Goal: Task Accomplishment & Management: Complete application form

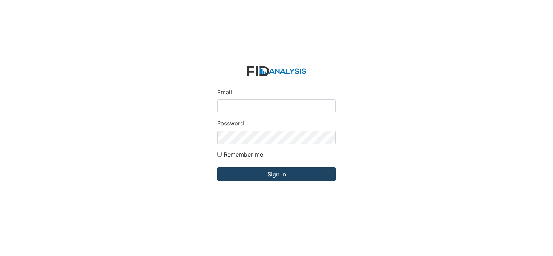
type input "[EMAIL_ADDRESS][DOMAIN_NAME]"
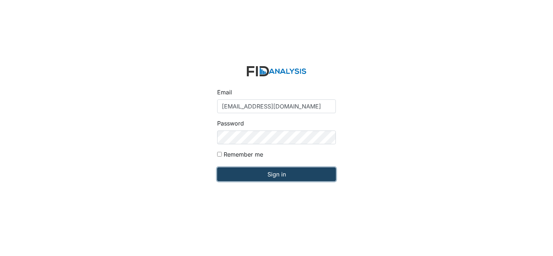
click at [242, 172] on input "Sign in" at bounding box center [276, 175] width 119 height 14
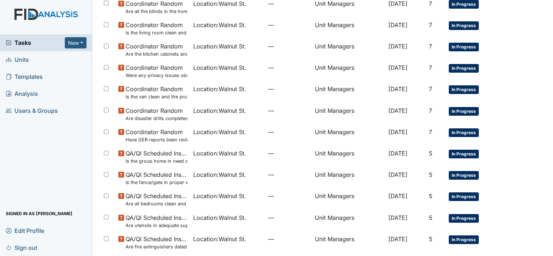
scroll to position [364, 0]
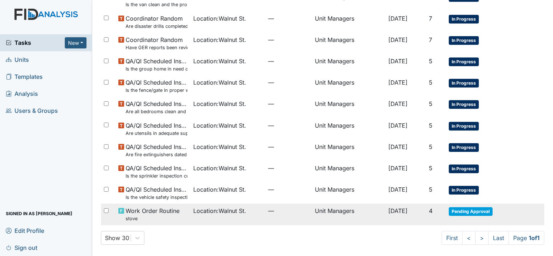
click at [314, 212] on td "Unit Managers" at bounding box center [349, 214] width 74 height 21
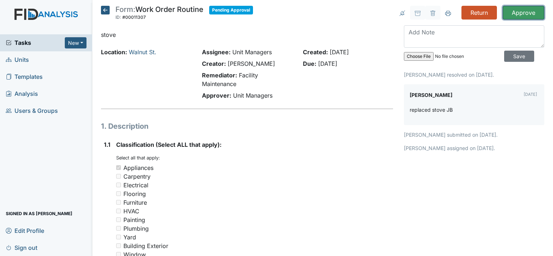
click at [519, 13] on input "Approve" at bounding box center [524, 13] width 42 height 14
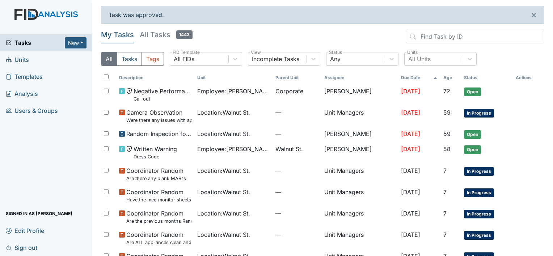
click at [28, 63] on span "Units" at bounding box center [17, 59] width 23 height 11
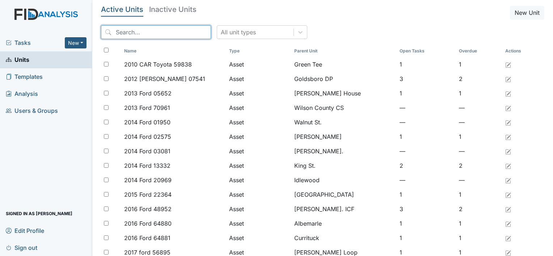
click at [148, 29] on input "search" at bounding box center [156, 32] width 110 height 14
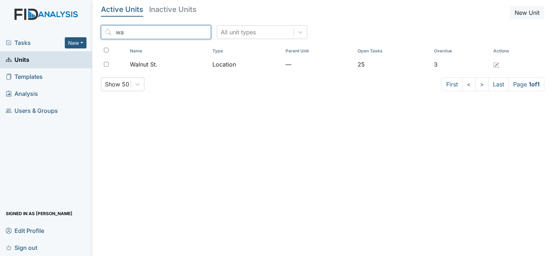
type input "w"
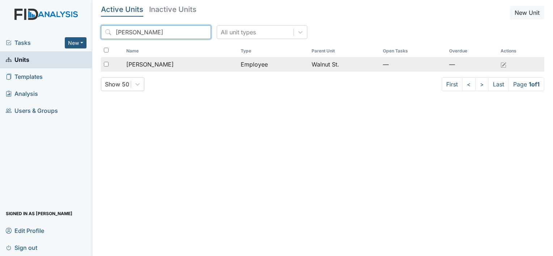
type input "[PERSON_NAME]"
click at [155, 65] on span "[PERSON_NAME]" at bounding box center [149, 64] width 47 height 9
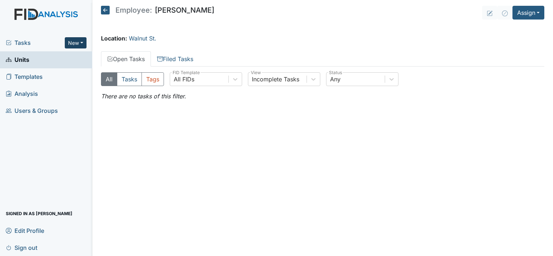
click at [66, 42] on button "New" at bounding box center [76, 42] width 22 height 11
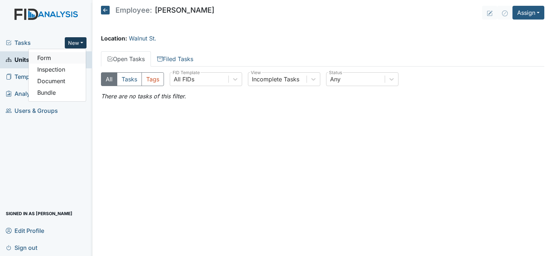
click at [62, 58] on link "Form" at bounding box center [57, 58] width 57 height 12
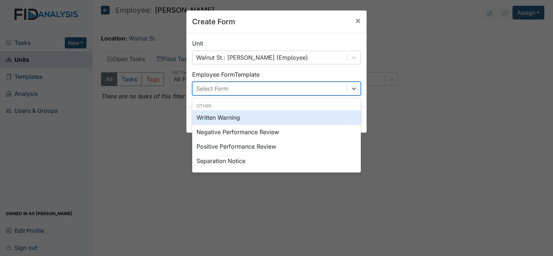
click at [249, 84] on div "Select Form" at bounding box center [270, 88] width 155 height 13
click at [244, 119] on div "Written Warning" at bounding box center [276, 117] width 169 height 14
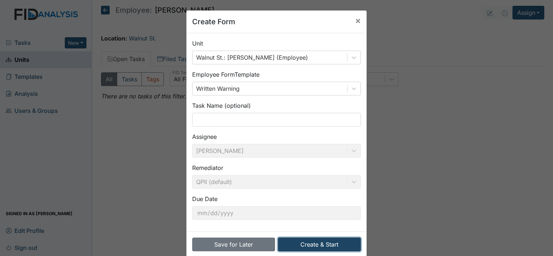
click at [320, 242] on button "Create & Start" at bounding box center [319, 245] width 83 height 14
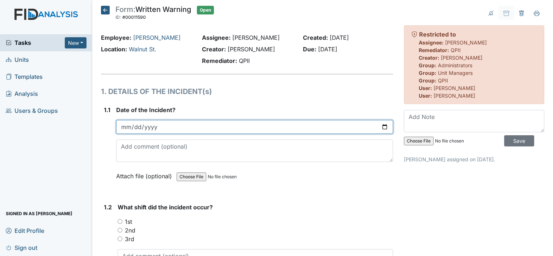
click at [129, 128] on input "date" at bounding box center [254, 127] width 277 height 14
type input "0202-09-04"
click at [156, 127] on input "0202-09-04" at bounding box center [254, 127] width 277 height 14
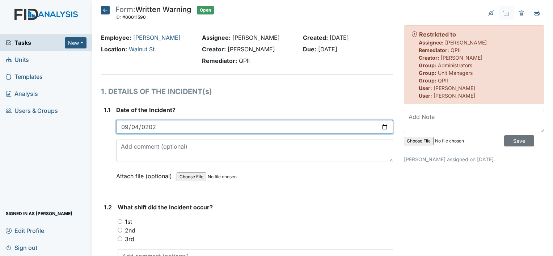
click at [156, 127] on input "0202-09-04" at bounding box center [254, 127] width 277 height 14
click at [156, 125] on input "0202-09-04" at bounding box center [254, 127] width 277 height 14
click at [150, 125] on input "0202-09-04" at bounding box center [254, 127] width 277 height 14
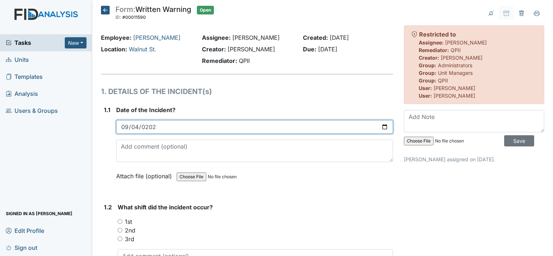
click at [150, 125] on input "0202-09-04" at bounding box center [254, 127] width 277 height 14
click at [123, 129] on input "date" at bounding box center [254, 127] width 277 height 14
type input "0004-09-01"
click at [158, 128] on input "0004-09-01" at bounding box center [254, 127] width 277 height 14
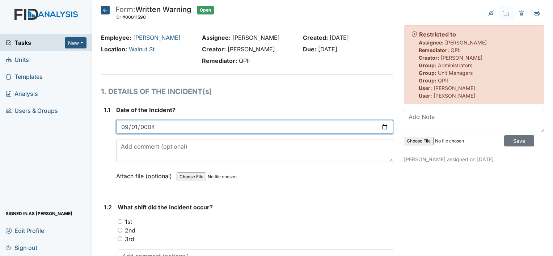
click at [158, 128] on input "0004-09-01" at bounding box center [254, 127] width 277 height 14
click at [381, 126] on input "0004-09-01" at bounding box center [254, 127] width 277 height 14
click at [165, 121] on input "0004-09-01" at bounding box center [254, 127] width 277 height 14
click at [158, 129] on input "0004-09-01" at bounding box center [254, 127] width 277 height 14
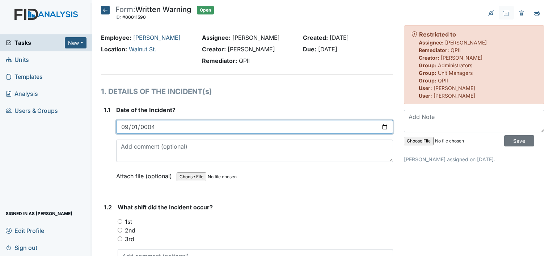
click at [159, 129] on input "0004-09-01" at bounding box center [254, 127] width 277 height 14
click at [156, 126] on input "0004-09-01" at bounding box center [254, 127] width 277 height 14
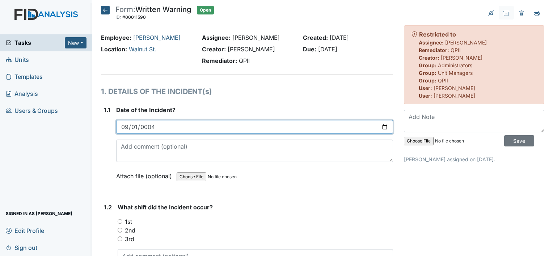
click at [137, 128] on input "0004-09-01" at bounding box center [254, 127] width 277 height 14
click at [135, 126] on input "0004-09-01" at bounding box center [254, 127] width 277 height 14
type input "0004-09-04"
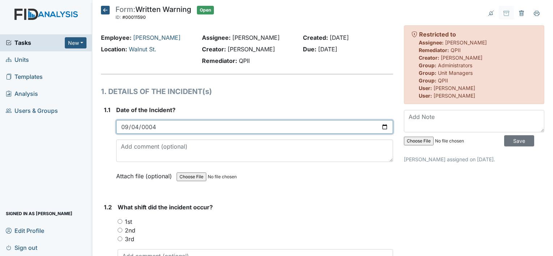
click at [151, 127] on input "0004-09-04" at bounding box center [254, 127] width 277 height 14
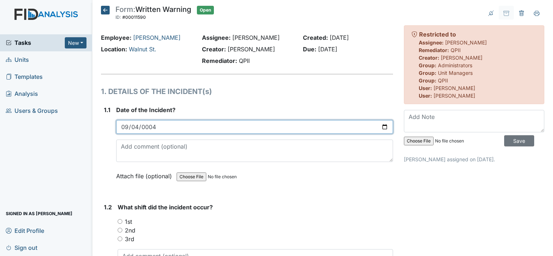
click at [163, 126] on input "0004-09-04" at bounding box center [254, 127] width 277 height 14
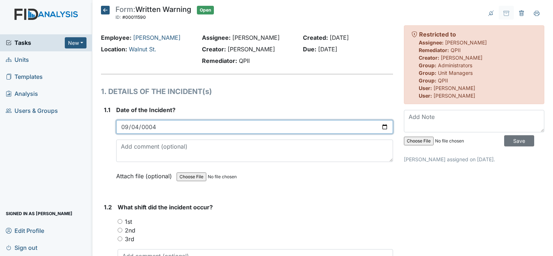
click at [163, 126] on input "0004-09-04" at bounding box center [254, 127] width 277 height 14
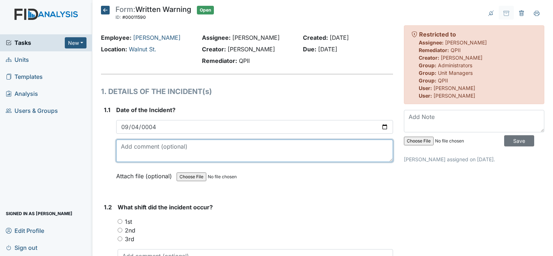
click at [154, 148] on textarea at bounding box center [254, 151] width 277 height 22
type textarea "Incident occurred on September 4th, 2025"
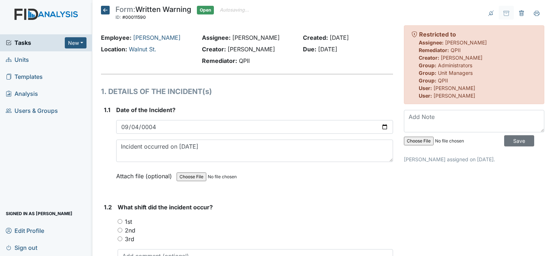
click at [119, 223] on input "1st" at bounding box center [120, 221] width 5 height 5
radio input "true"
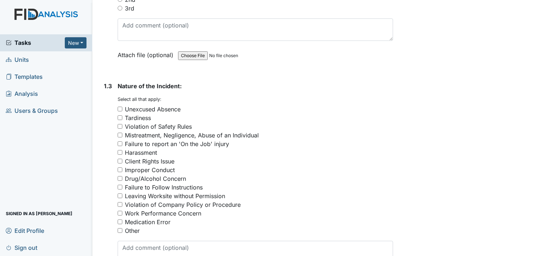
scroll to position [250, 0]
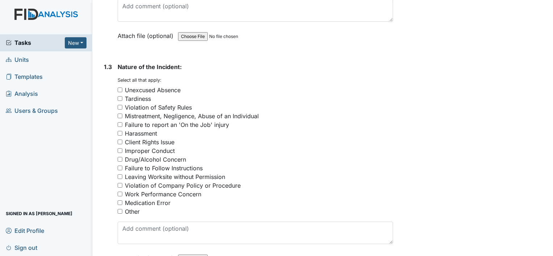
click at [120, 168] on input "Failure to Follow Instructions" at bounding box center [120, 168] width 5 height 5
checkbox input "true"
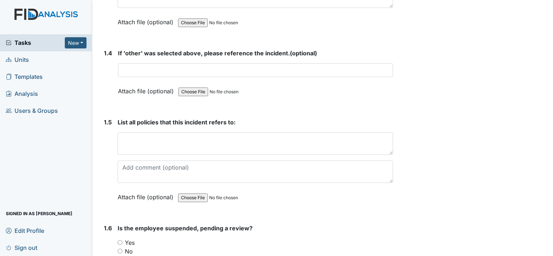
scroll to position [515, 0]
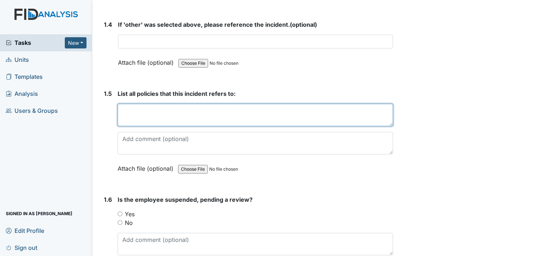
click at [210, 108] on textarea at bounding box center [256, 115] width 276 height 22
type textarea "806/ Insubordination"
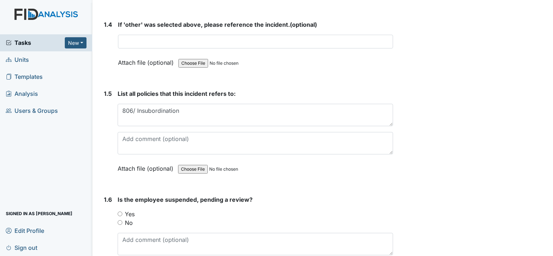
click at [531, 206] on div "Archive Task × Are you sure you want to archive this task? It will appear as in…" at bounding box center [474, 242] width 151 height 1505
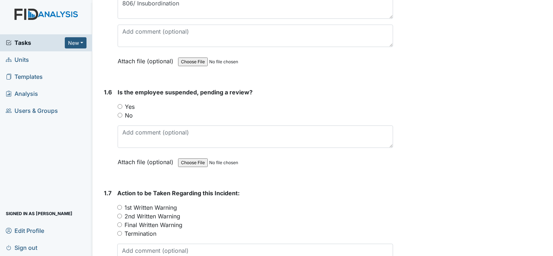
scroll to position [631, 0]
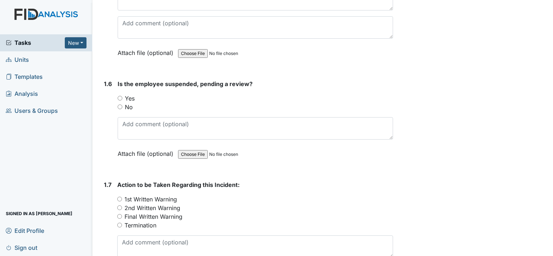
click at [120, 105] on input "No" at bounding box center [120, 107] width 5 height 5
radio input "true"
click at [120, 198] on input "1st Written Warning" at bounding box center [119, 199] width 5 height 5
radio input "true"
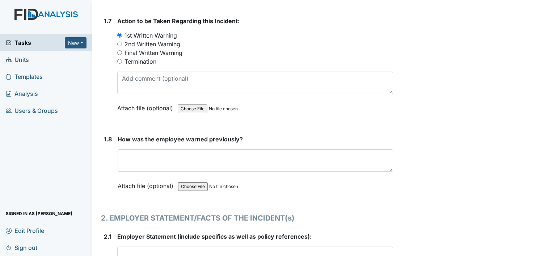
scroll to position [810, 0]
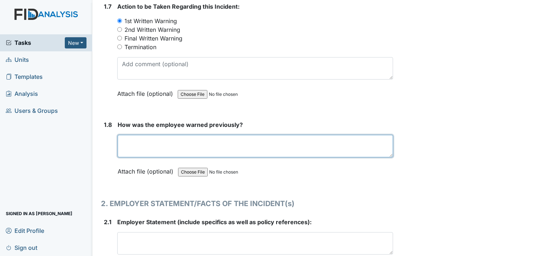
click at [184, 137] on textarea at bounding box center [256, 146] width 276 height 22
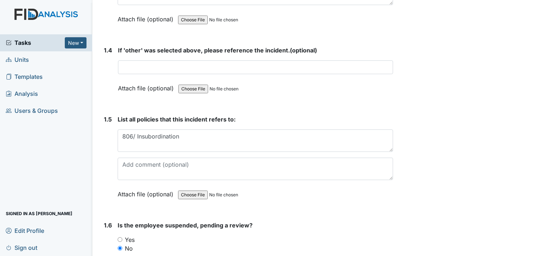
scroll to position [491, 0]
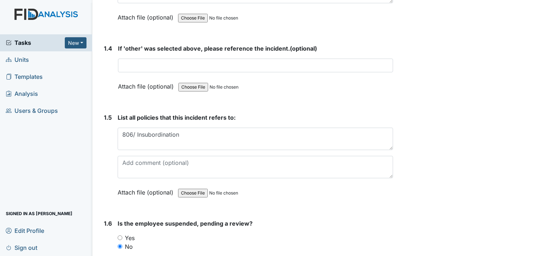
type textarea "N/A"
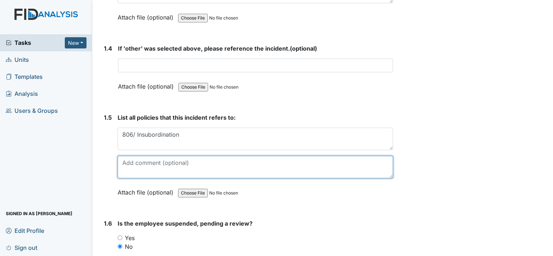
click at [242, 165] on textarea at bounding box center [256, 167] width 276 height 22
click at [298, 160] on textarea "Employee was asked to go to the hospital with consumer M.S., Employee refused" at bounding box center [256, 167] width 276 height 22
click at [345, 160] on textarea "Employee was asked to go to the hospital with consumer M.S., employee refused" at bounding box center [256, 167] width 276 height 22
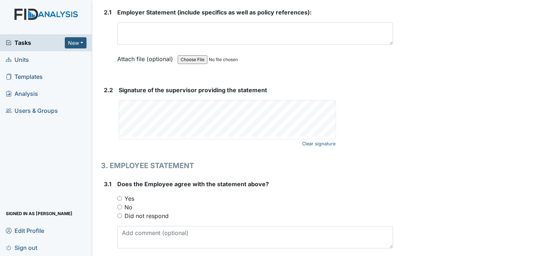
scroll to position [1024, 0]
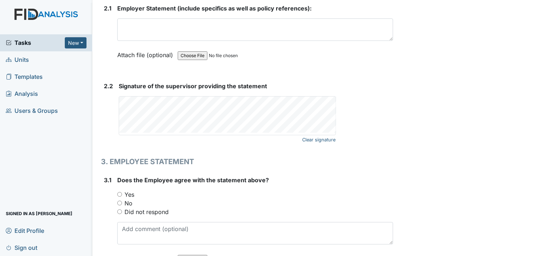
type textarea "Employee was asked to go to the hospital with consumer M.S., employee refused."
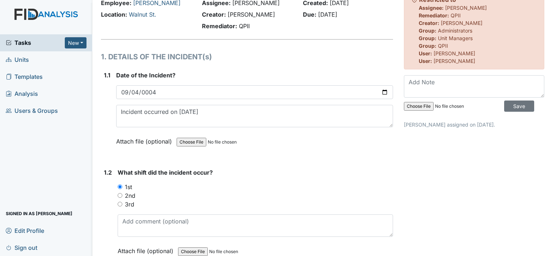
scroll to position [0, 0]
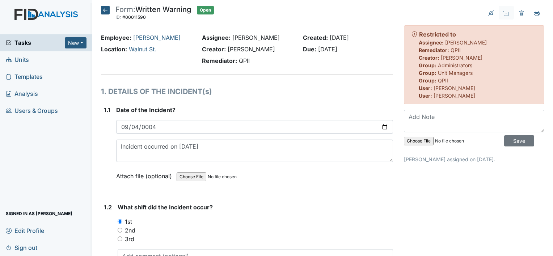
click at [105, 11] on icon at bounding box center [105, 10] width 9 height 9
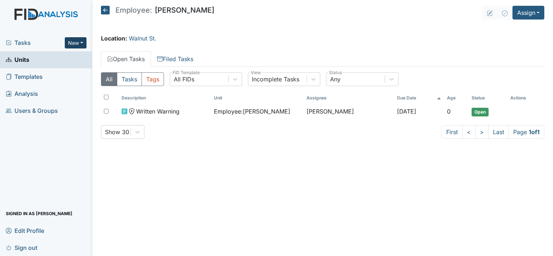
click at [73, 46] on button "New" at bounding box center [76, 42] width 22 height 11
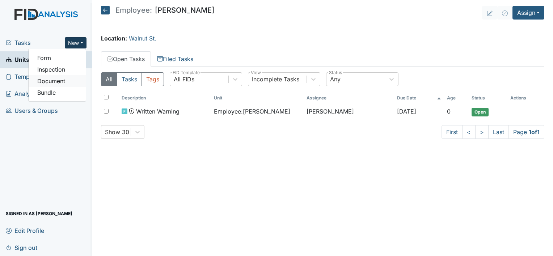
click at [56, 85] on link "Document" at bounding box center [57, 81] width 57 height 12
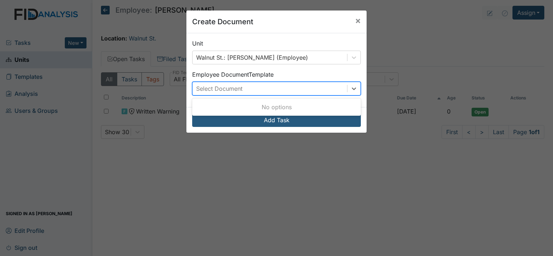
click at [266, 93] on div "Select Document" at bounding box center [270, 88] width 155 height 13
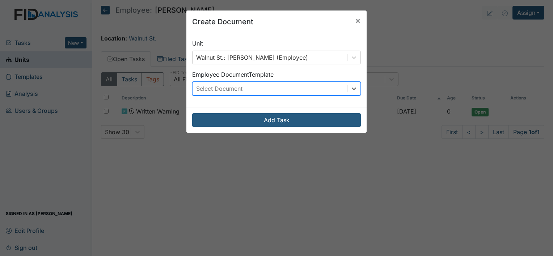
click at [271, 88] on div "Select Document" at bounding box center [270, 88] width 155 height 13
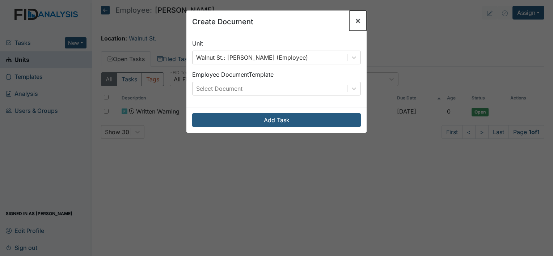
click at [355, 17] on span "×" at bounding box center [358, 20] width 6 height 11
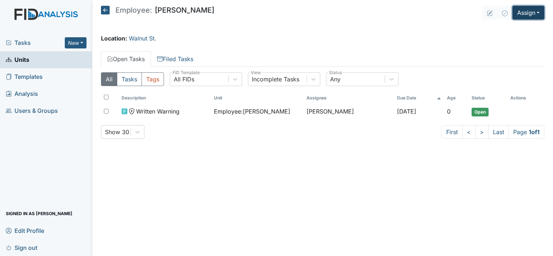
click at [538, 7] on button "Assign" at bounding box center [529, 13] width 32 height 14
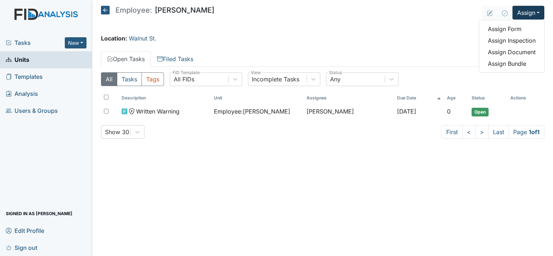
click at [390, 43] on main "Employee: Vanessa Kirby Assign Assign Form Assign Inspection Assign Document As…" at bounding box center [322, 128] width 461 height 256
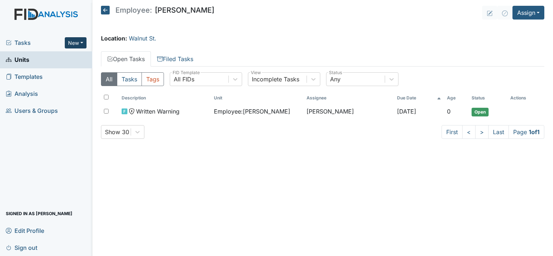
click at [72, 45] on button "New" at bounding box center [76, 42] width 22 height 11
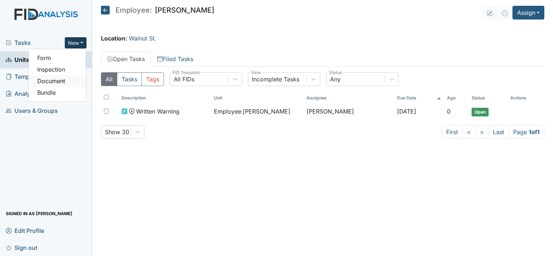
click at [64, 84] on link "Document" at bounding box center [57, 81] width 57 height 12
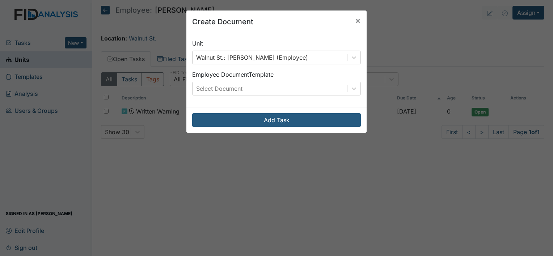
click at [237, 96] on div "Unit Walnut St.: Kirby, Vanessa (Employee) Employee Document Template Select Do…" at bounding box center [277, 70] width 180 height 74
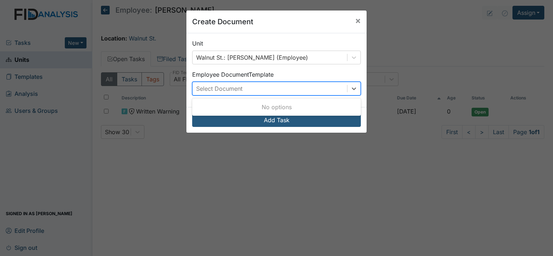
click at [239, 90] on div "Select Document" at bounding box center [219, 88] width 46 height 9
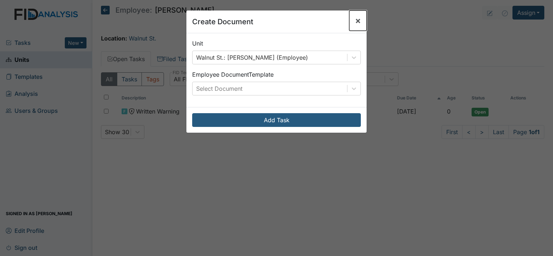
click at [357, 21] on span "×" at bounding box center [358, 20] width 6 height 11
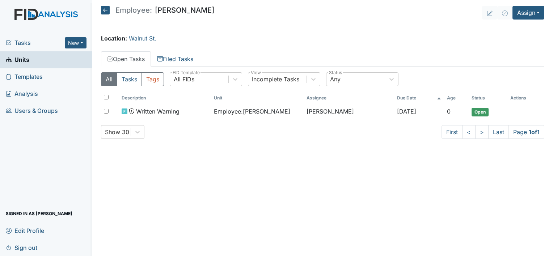
click at [101, 7] on icon at bounding box center [105, 10] width 9 height 9
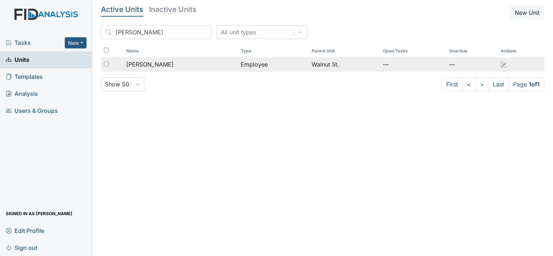
click at [138, 71] on td "[PERSON_NAME]" at bounding box center [180, 64] width 114 height 14
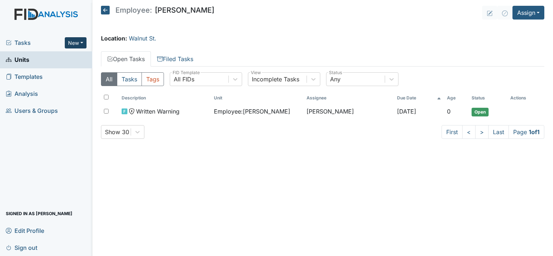
click at [79, 40] on button "New" at bounding box center [76, 42] width 22 height 11
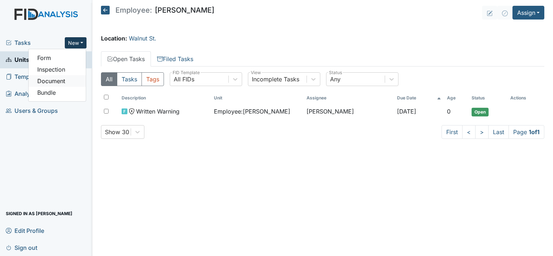
click at [62, 84] on link "Document" at bounding box center [57, 81] width 57 height 12
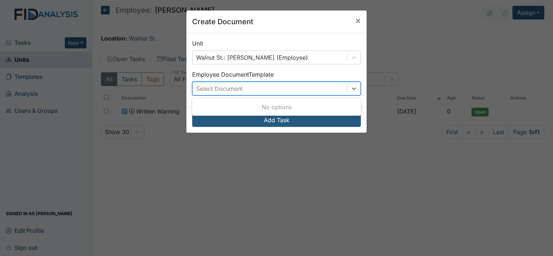
click at [212, 90] on div "Select Document" at bounding box center [219, 88] width 46 height 9
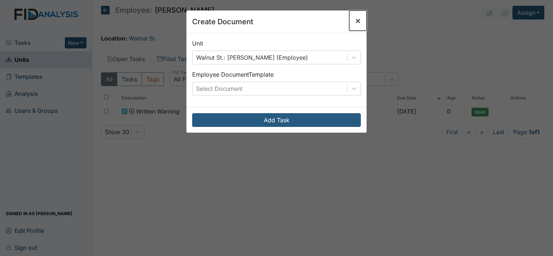
click at [357, 24] on span "×" at bounding box center [358, 20] width 6 height 11
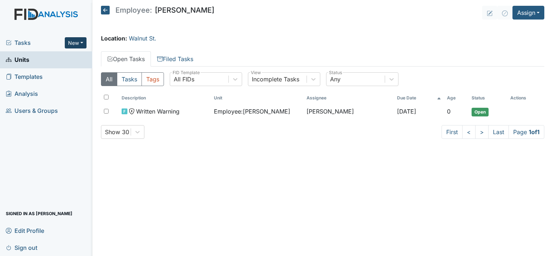
click at [70, 42] on button "New" at bounding box center [76, 42] width 22 height 11
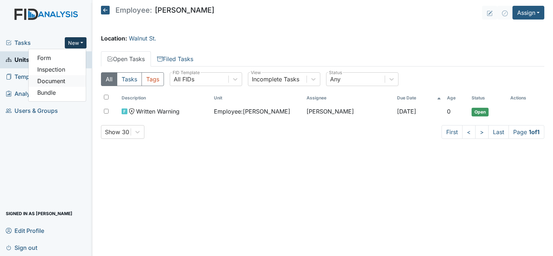
click at [52, 82] on link "Document" at bounding box center [57, 81] width 57 height 12
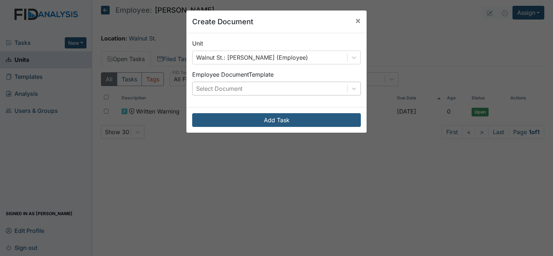
click at [238, 89] on div "Select Document" at bounding box center [219, 88] width 46 height 9
click at [356, 21] on span "×" at bounding box center [358, 20] width 6 height 11
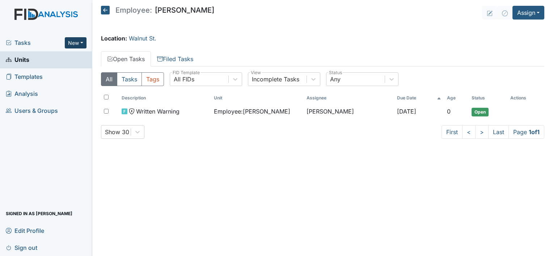
click at [78, 42] on button "New" at bounding box center [76, 42] width 22 height 11
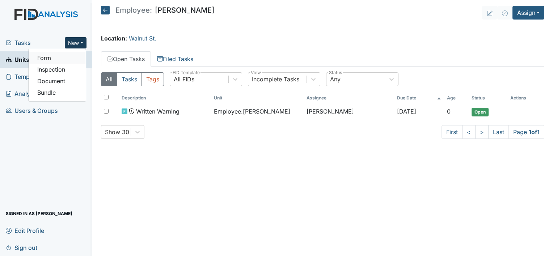
click at [60, 58] on link "Form" at bounding box center [57, 58] width 57 height 12
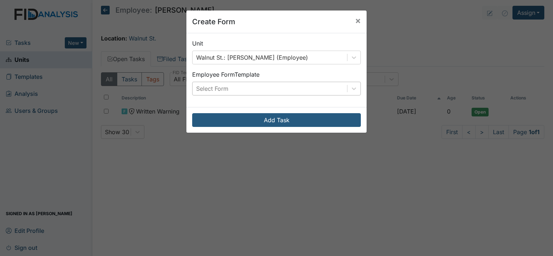
click at [213, 87] on div "Select Form" at bounding box center [212, 88] width 32 height 9
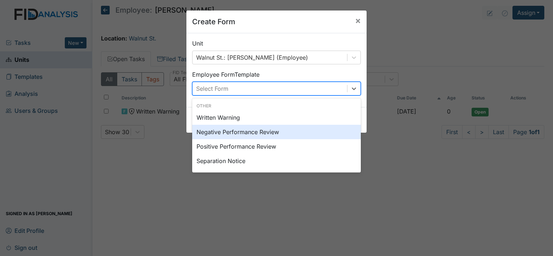
click at [229, 129] on div "Negative Performance Review" at bounding box center [276, 132] width 169 height 14
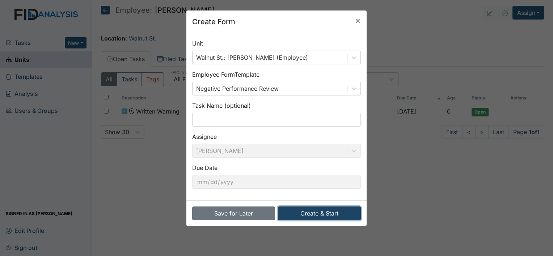
click at [314, 214] on button "Create & Start" at bounding box center [319, 214] width 83 height 14
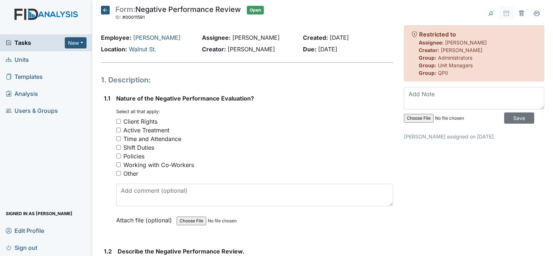
click at [120, 165] on input "Working with Co-Workers" at bounding box center [118, 165] width 5 height 5
checkbox input "true"
click at [118, 156] on input "Policies" at bounding box center [118, 156] width 5 height 5
checkbox input "true"
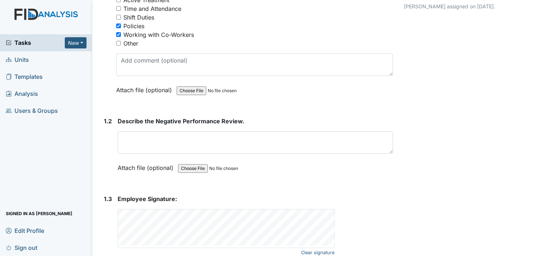
scroll to position [134, 0]
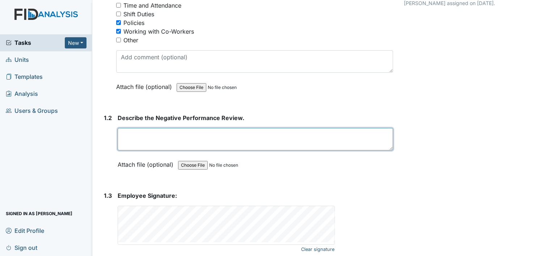
click at [157, 133] on textarea at bounding box center [256, 139] width 276 height 22
click at [216, 134] on textarea "Employee V.S. refused to speak to supervisor E.C" at bounding box center [256, 139] width 276 height 22
click at [271, 134] on textarea "Employee V.S. refused to speak to me supervisor E.C" at bounding box center [256, 139] width 276 height 22
click at [256, 135] on textarea "Employee V.S. refused to speak to me supervisor E.C" at bounding box center [256, 139] width 276 height 22
click at [277, 135] on textarea "Employee V.S. refused to speak to me hab manager E.C" at bounding box center [256, 139] width 276 height 22
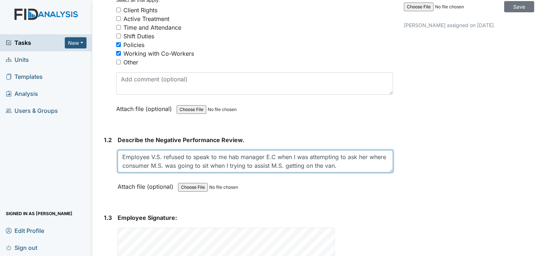
scroll to position [111, 0]
click at [357, 167] on textarea "Employee V.S. refused to speak to me hab manager E.C when I was attempting to a…" at bounding box center [256, 162] width 276 height 22
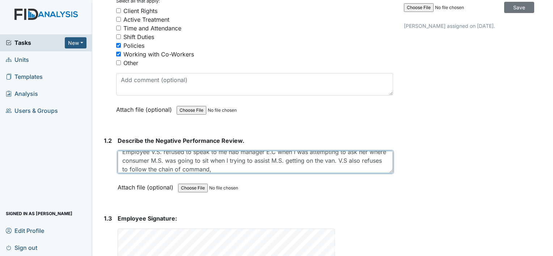
click at [365, 159] on textarea "Employee V.S. refused to speak to me hab manager E.C when I was attempting to a…" at bounding box center [256, 162] width 276 height 22
click at [255, 168] on textarea "Employee V.S. refused to speak to me hab manager E.C when I was attempting to a…" at bounding box center [256, 162] width 276 height 22
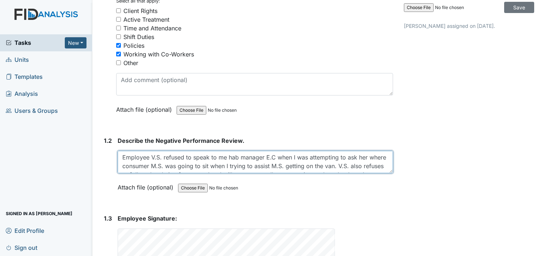
scroll to position [0, 0]
click at [353, 165] on textarea "Employee V.S. refused to speak to me hab manager E.C when I was attempting to a…" at bounding box center [256, 162] width 276 height 22
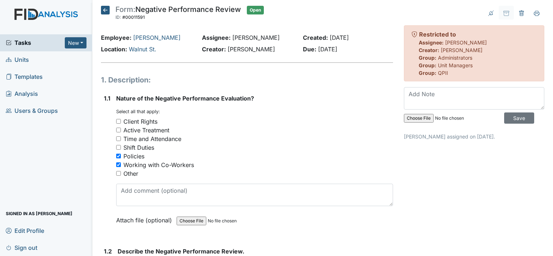
type textarea "Employee V.S. refused to speak to me hab manager E.C when I was attempting to a…"
click at [103, 9] on icon at bounding box center [105, 10] width 9 height 9
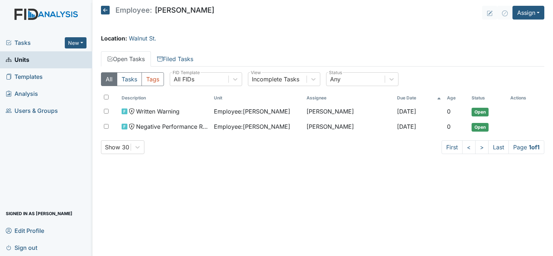
click at [176, 158] on div "All Tasks Tags All FIDs FID Template Incomplete Tasks View Any Status Descripti…" at bounding box center [323, 116] width 444 height 99
